Goal: Navigation & Orientation: Find specific page/section

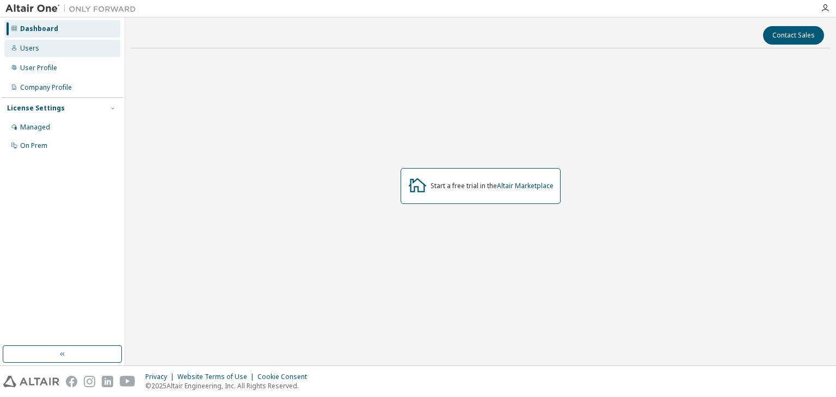
click at [66, 51] on div "Users" at bounding box center [62, 48] width 116 height 17
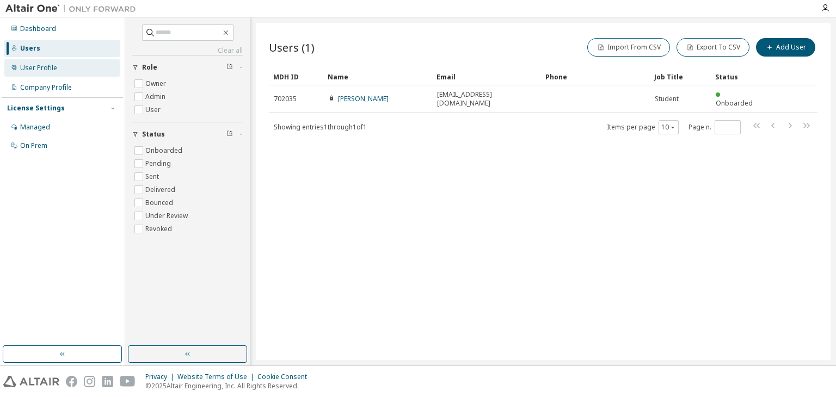
click at [44, 73] on div "User Profile" at bounding box center [62, 67] width 116 height 17
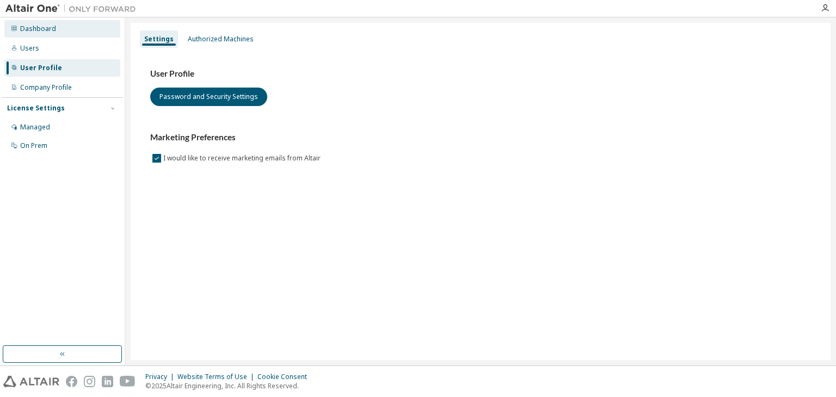
click at [35, 22] on div "Dashboard" at bounding box center [62, 28] width 116 height 17
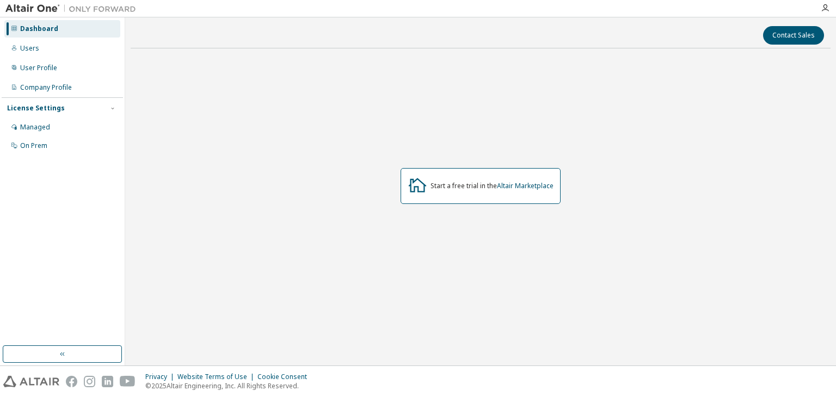
click at [36, 13] on img at bounding box center [73, 8] width 136 height 11
